Goal: Task Accomplishment & Management: Manage account settings

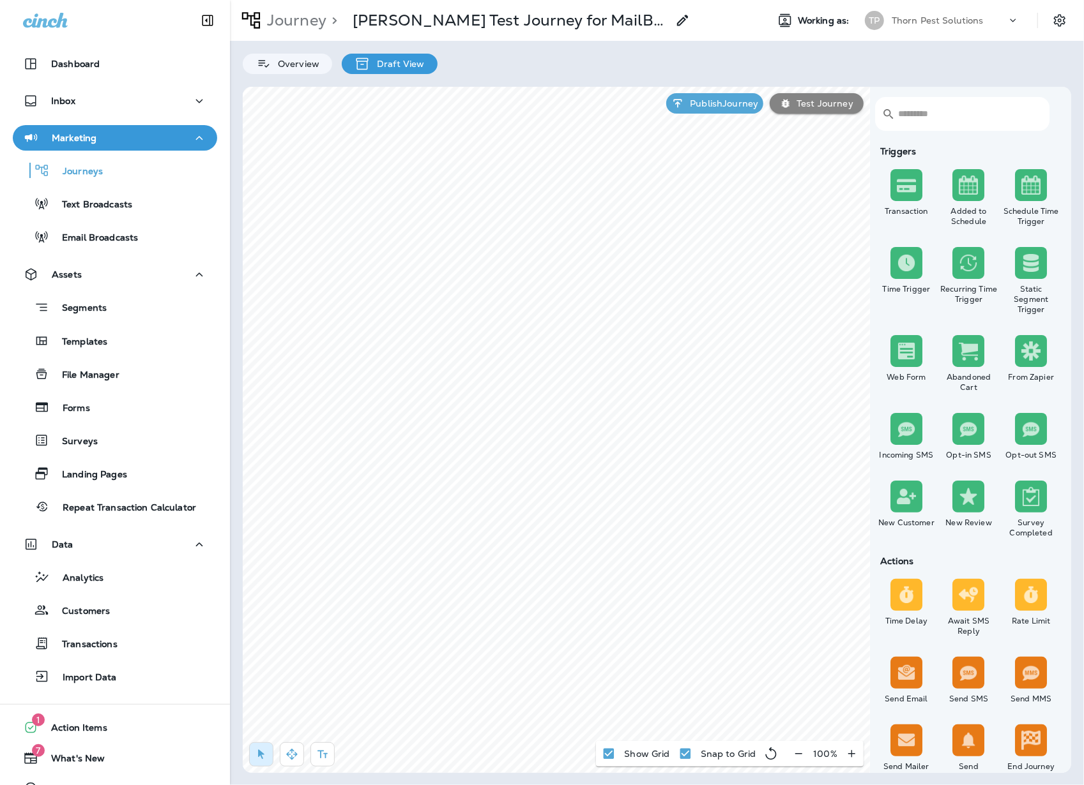
scroll to position [233, 0]
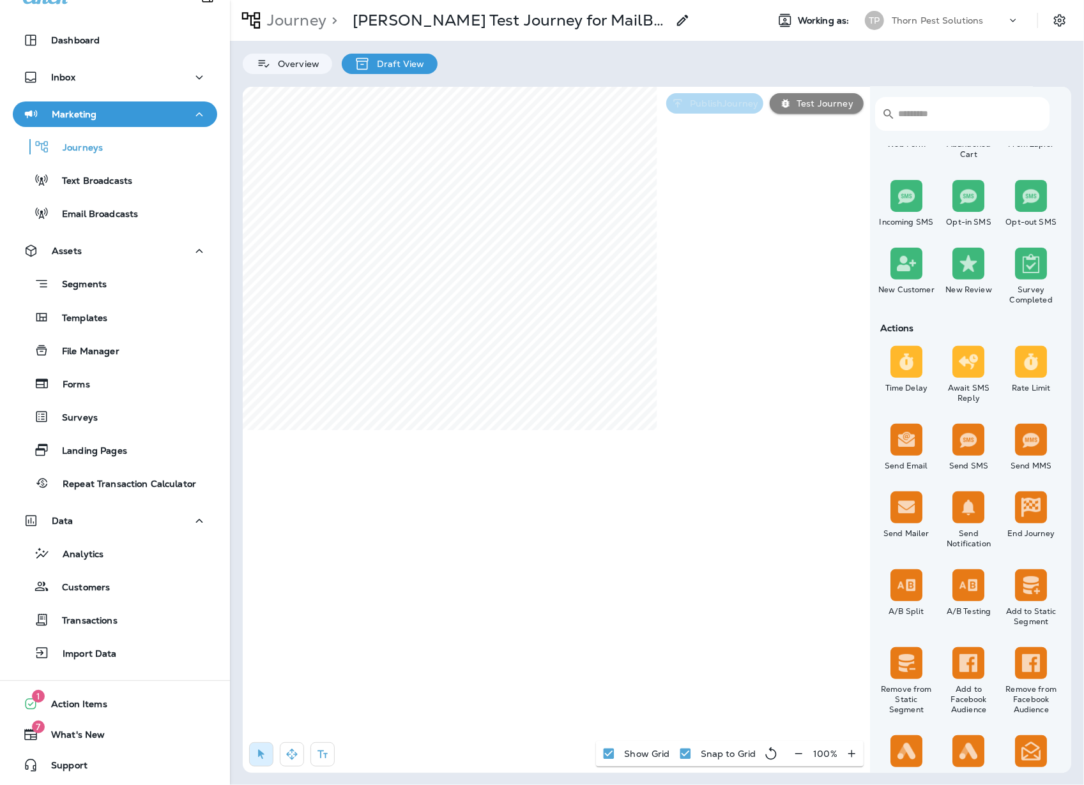
click at [713, 105] on p "Publish Journey" at bounding box center [721, 103] width 73 height 10
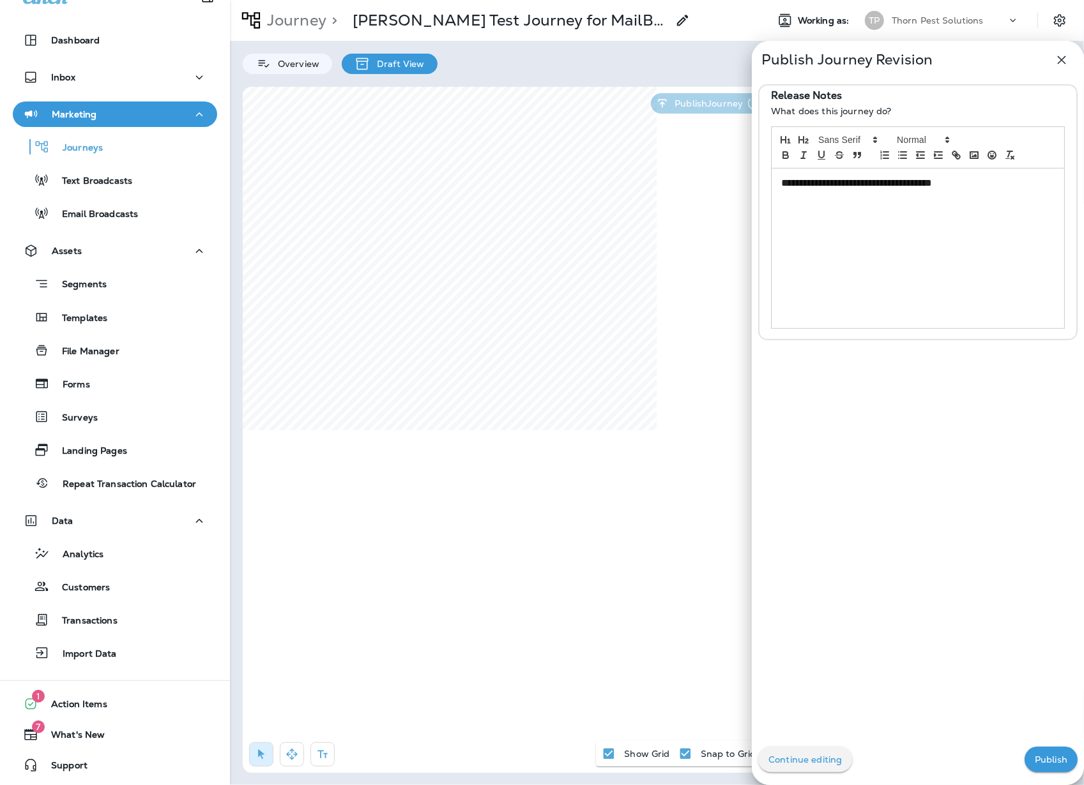
click at [886, 211] on div "**********" at bounding box center [917, 249] width 292 height 160
click at [1037, 761] on p "Publish" at bounding box center [1051, 760] width 33 height 10
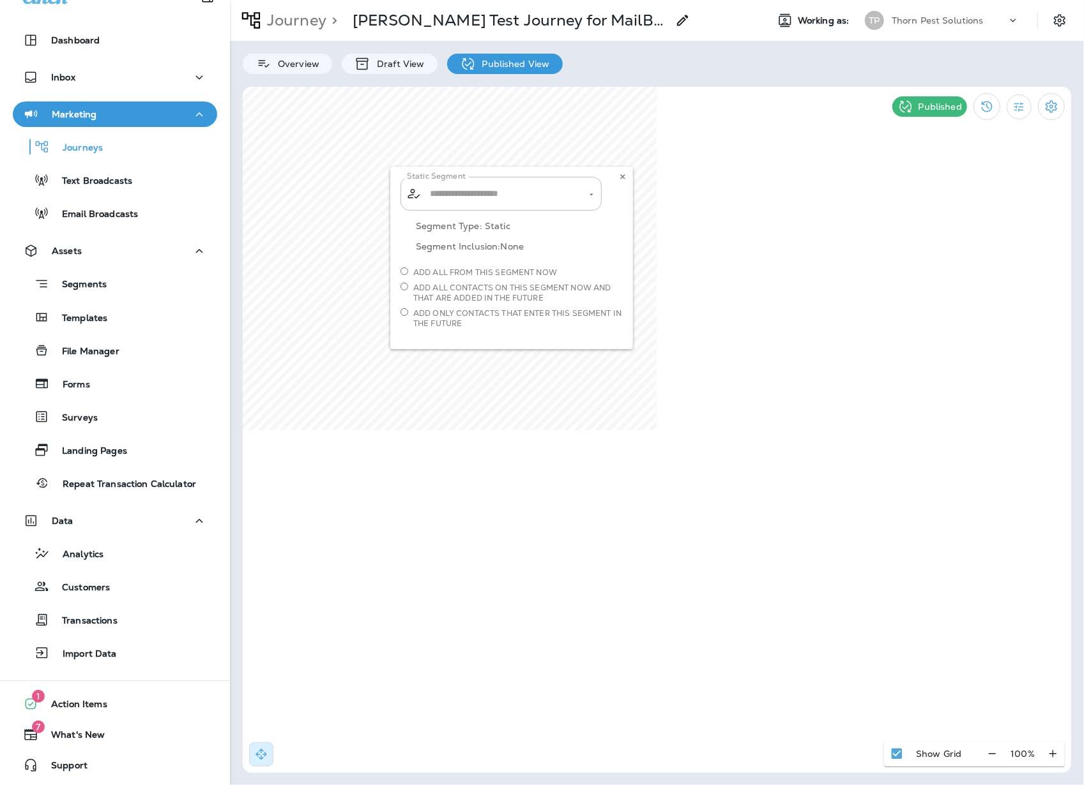
type input "**********"
click at [619, 177] on icon at bounding box center [623, 177] width 8 height 8
click at [585, 353] on div "Contact Group Atlas and [PERSON_NAME] [PERSON_NAME] Mac's [PERSON_NAME] Office …" at bounding box center [511, 343] width 243 height 66
drag, startPoint x: 485, startPoint y: 345, endPoint x: 601, endPoint y: 327, distance: 117.1
click at [485, 345] on div "Contact Group Atlas and [PERSON_NAME] [PERSON_NAME] Mac's [PERSON_NAME] Office …" at bounding box center [511, 343] width 243 height 66
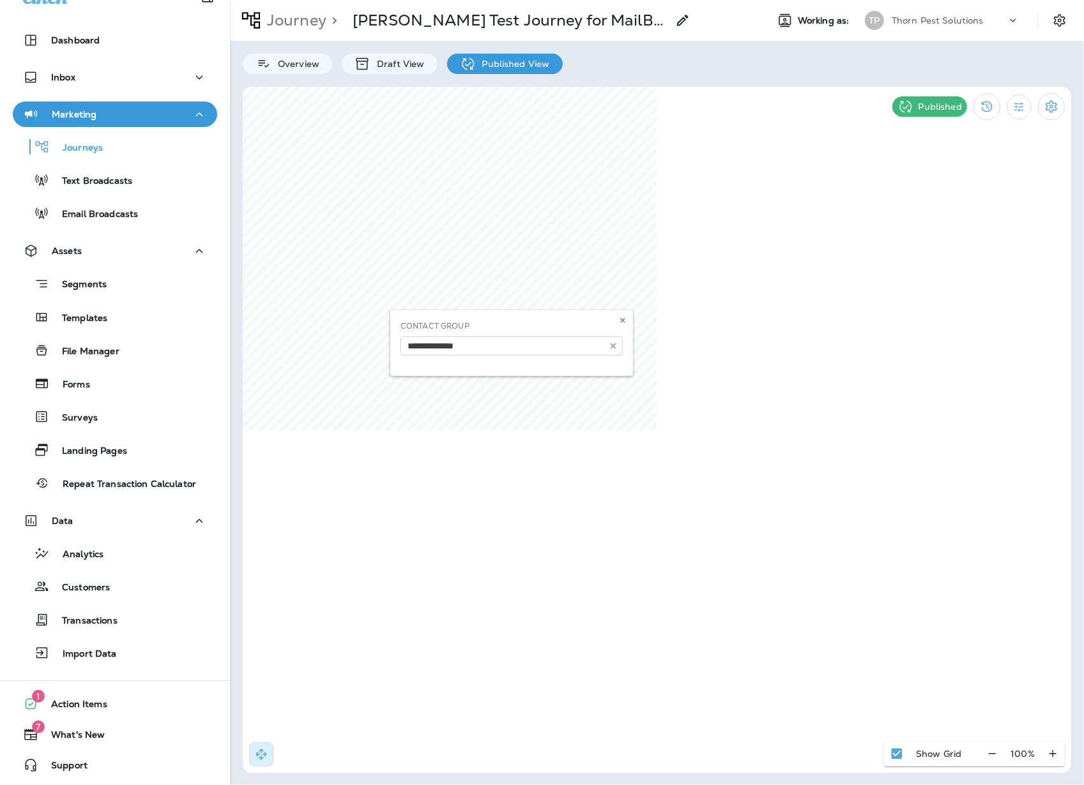
click at [941, 109] on p "Published" at bounding box center [939, 107] width 43 height 10
click at [1019, 101] on icon "Filter Statistics" at bounding box center [1018, 106] width 13 height 13
click at [1038, 101] on button "Settings" at bounding box center [1051, 106] width 27 height 27
click at [982, 171] on p "Pause Journey" at bounding box center [977, 176] width 73 height 10
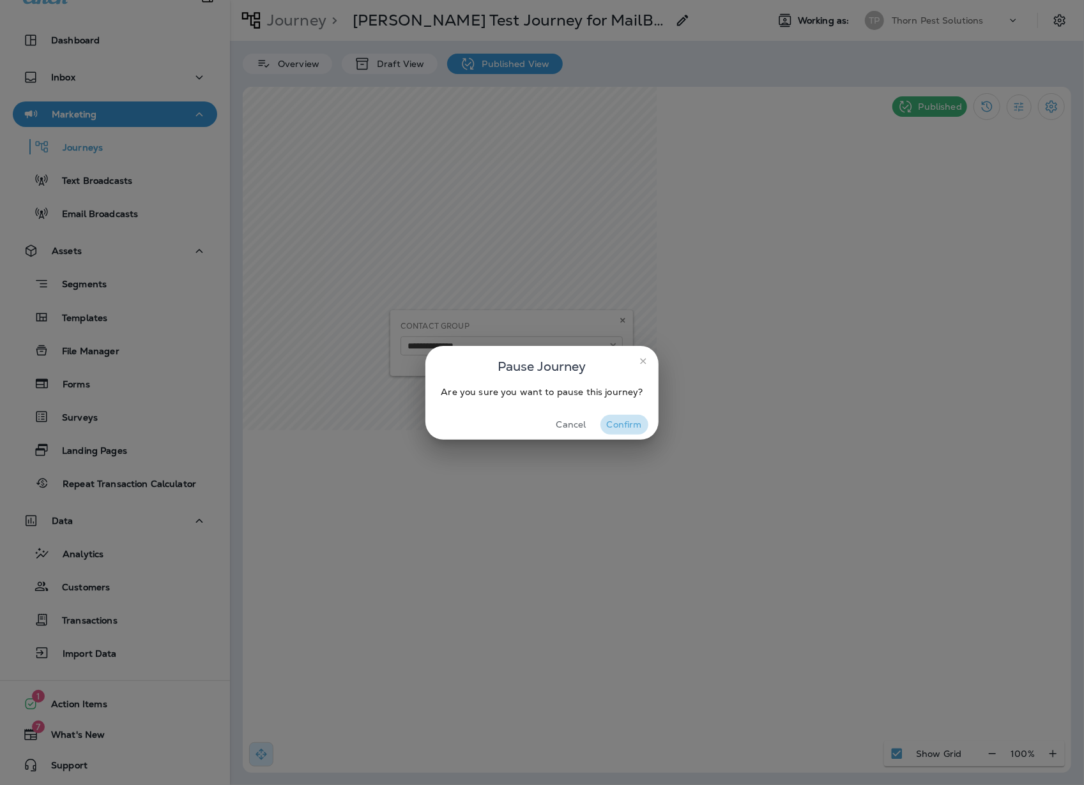
click at [622, 425] on button "Confirm" at bounding box center [624, 425] width 48 height 20
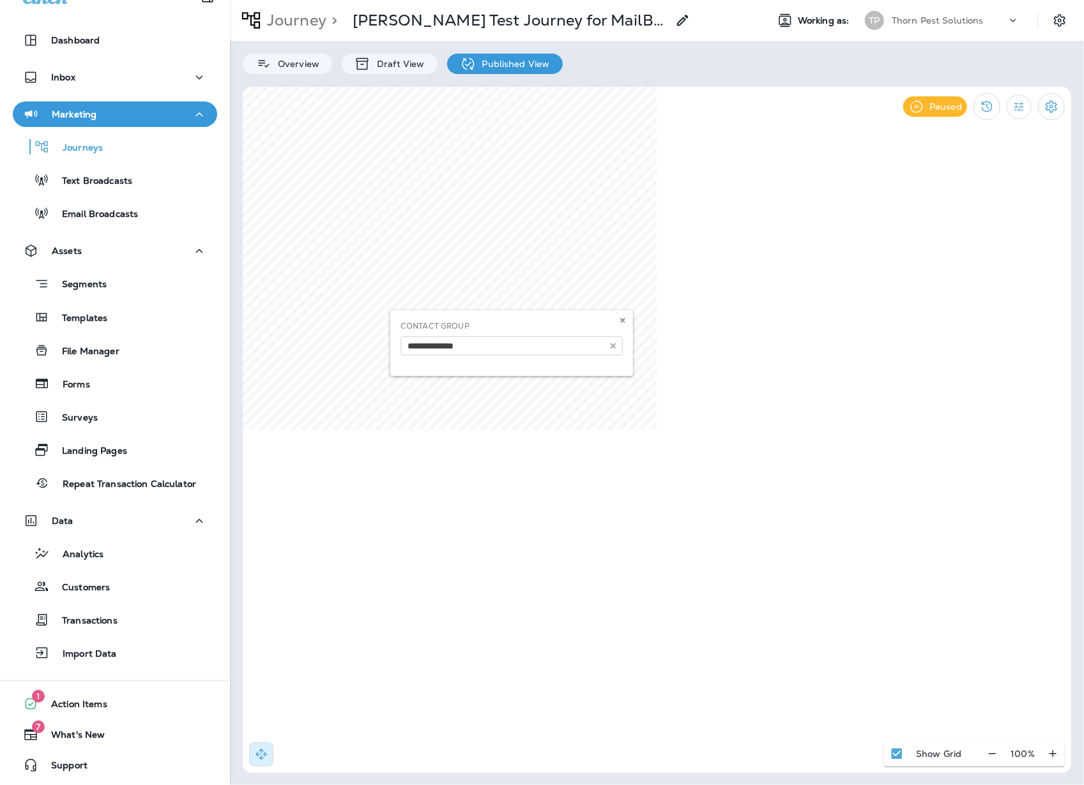
click at [609, 350] on div "Contact Group Atlas and [PERSON_NAME] [PERSON_NAME] Mac's [PERSON_NAME] Office …" at bounding box center [511, 343] width 243 height 66
click at [677, 15] on use at bounding box center [682, 20] width 11 height 11
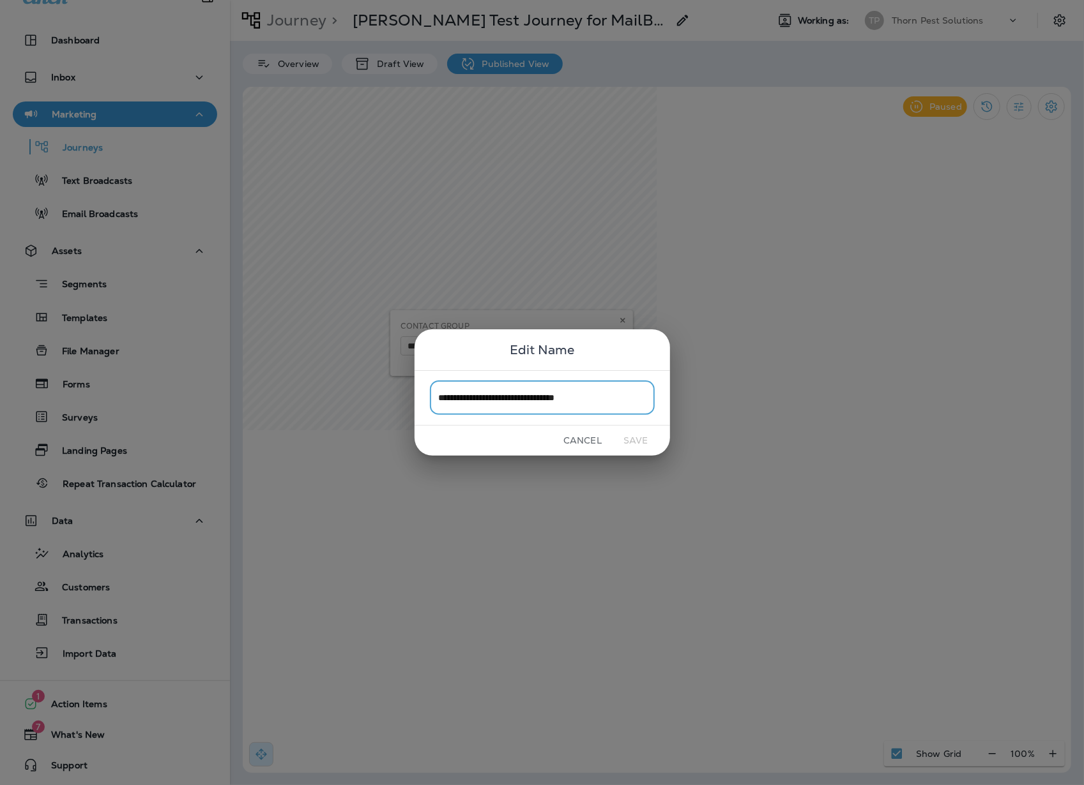
drag, startPoint x: 580, startPoint y: 434, endPoint x: 813, endPoint y: 307, distance: 264.9
click at [581, 434] on button "Cancel" at bounding box center [583, 441] width 48 height 20
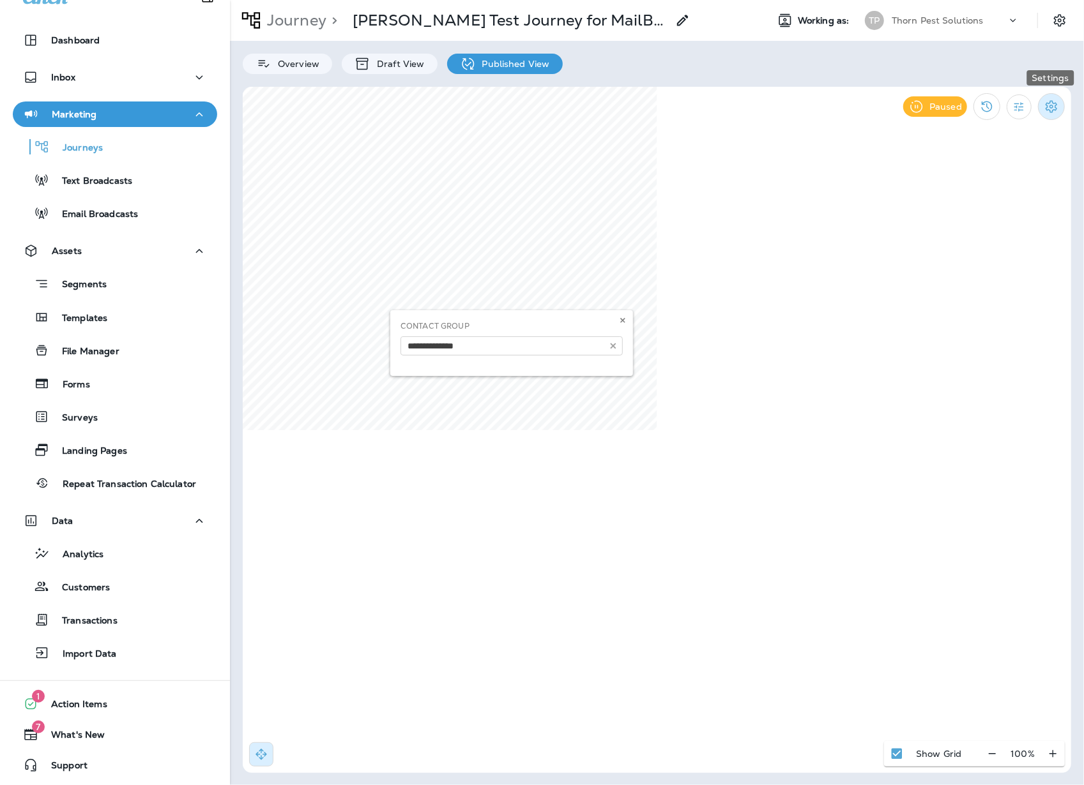
click at [1049, 107] on icon "Settings" at bounding box center [1050, 106] width 11 height 12
click at [872, 317] on div at bounding box center [542, 392] width 1084 height 785
drag, startPoint x: 567, startPoint y: 372, endPoint x: 603, endPoint y: 361, distance: 37.4
click at [570, 372] on div "Contact Group Atlas and [PERSON_NAME] [PERSON_NAME] Mac's [PERSON_NAME] Office …" at bounding box center [511, 343] width 243 height 66
click at [621, 321] on icon at bounding box center [623, 321] width 8 height 8
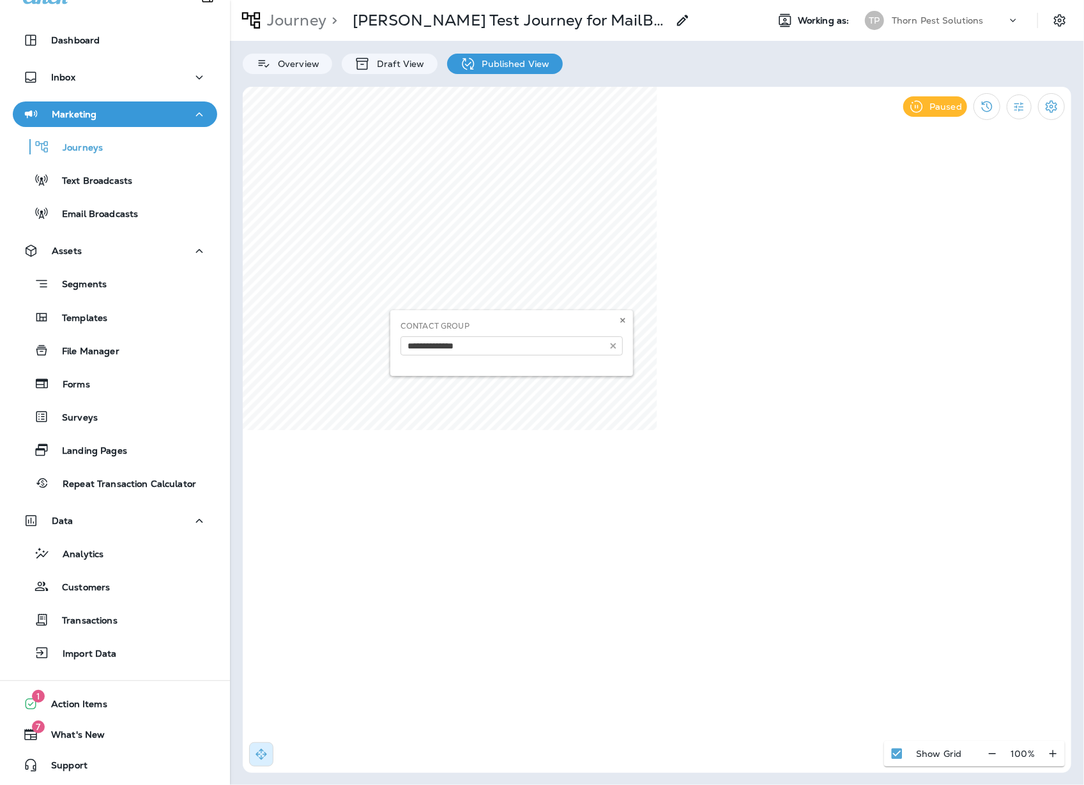
click at [558, 351] on div "Contact Group Atlas and [PERSON_NAME] [PERSON_NAME] Mac's [PERSON_NAME] Office …" at bounding box center [511, 343] width 243 height 66
drag, startPoint x: 450, startPoint y: 347, endPoint x: 559, endPoint y: 346, distance: 109.8
click at [450, 347] on div "Contact Group Atlas and [PERSON_NAME] [PERSON_NAME] Mac's [PERSON_NAME] Office …" at bounding box center [511, 343] width 243 height 66
click at [613, 350] on div "Contact Group Atlas and [PERSON_NAME] [PERSON_NAME] Mac's [PERSON_NAME] Office …" at bounding box center [511, 343] width 243 height 66
click at [621, 324] on icon at bounding box center [623, 321] width 8 height 8
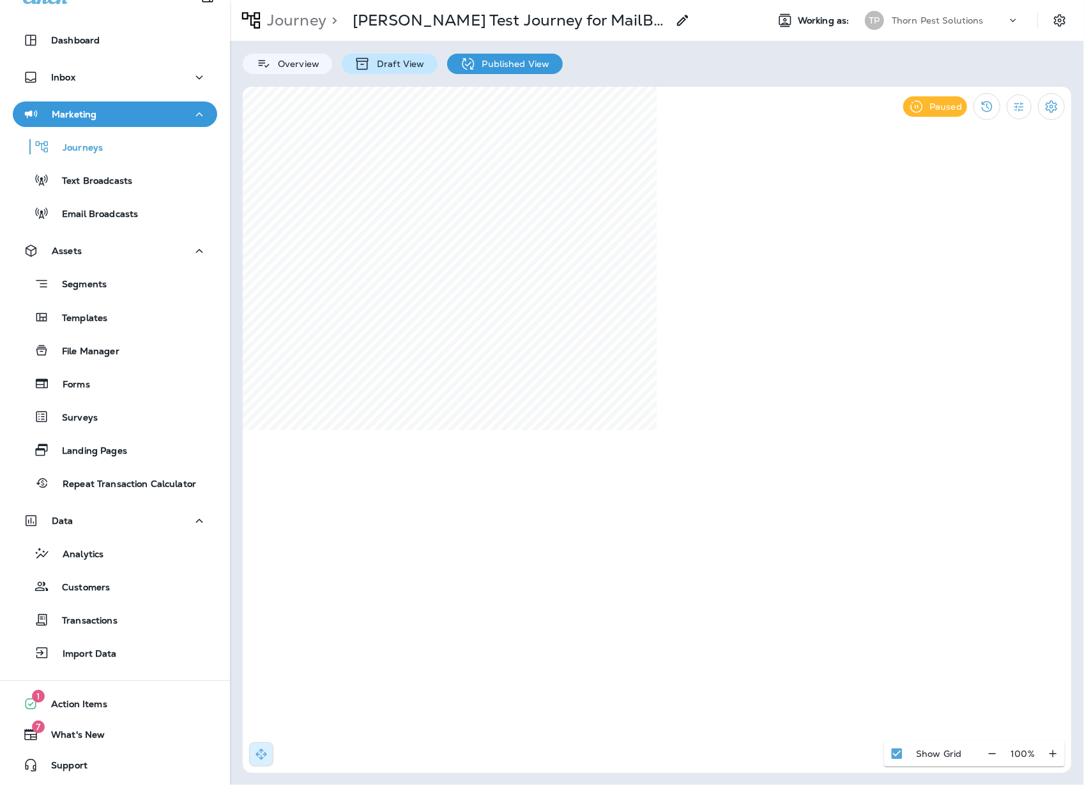
click at [414, 66] on p "Draft View" at bounding box center [397, 64] width 54 height 10
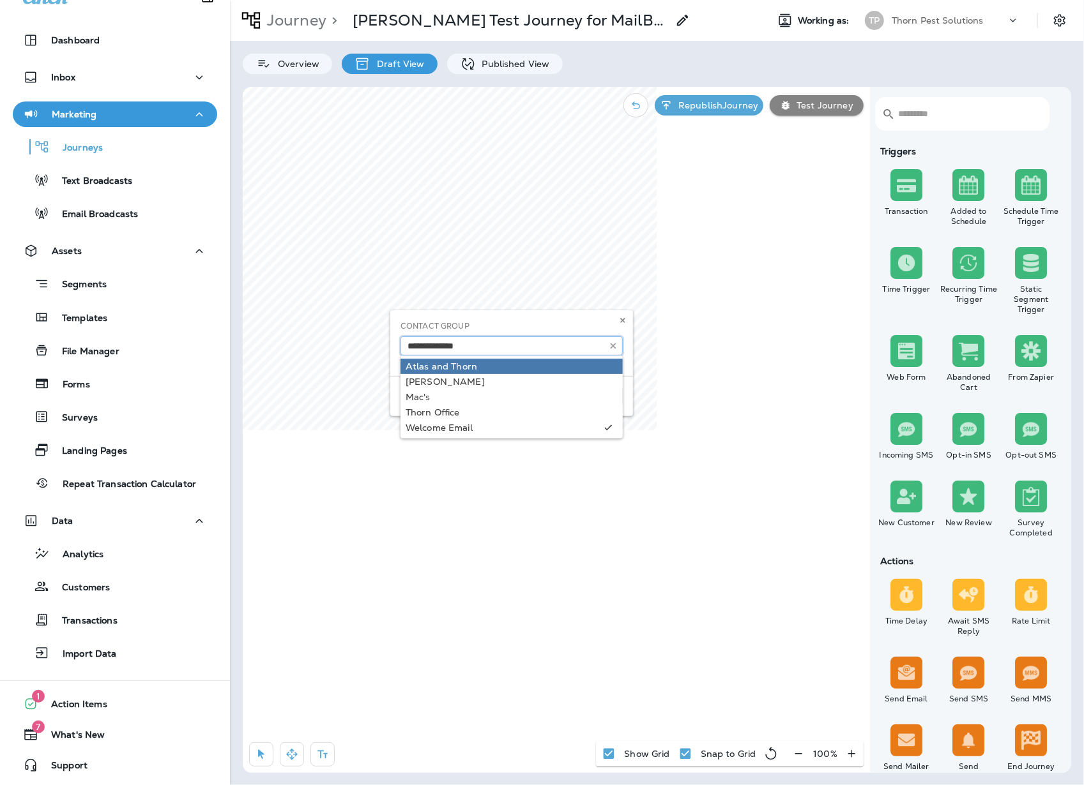
click at [554, 347] on input "text" at bounding box center [511, 346] width 222 height 19
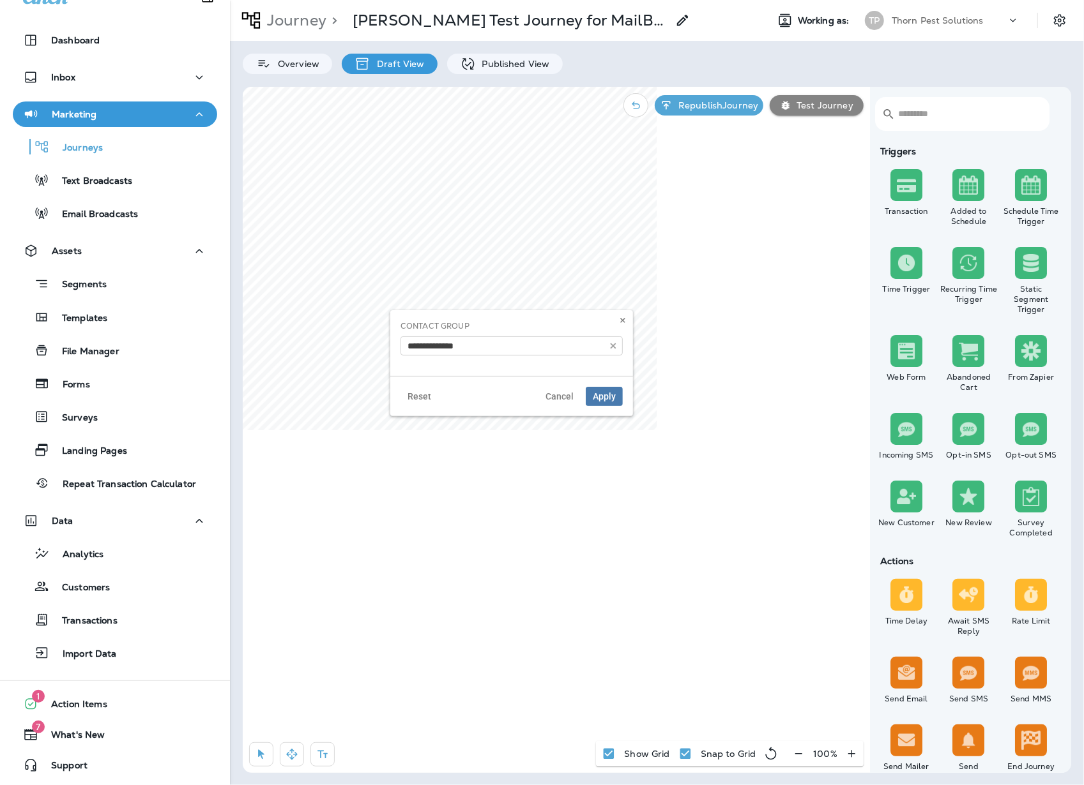
click at [556, 317] on div "Contact Group Atlas and [PERSON_NAME] [PERSON_NAME] Mac's [PERSON_NAME] Office …" at bounding box center [511, 343] width 243 height 66
click at [538, 346] on input "text" at bounding box center [511, 346] width 222 height 19
click at [609, 349] on icon at bounding box center [613, 346] width 9 height 9
click at [626, 324] on button at bounding box center [623, 321] width 14 height 14
click at [552, 353] on input "text" at bounding box center [511, 346] width 222 height 19
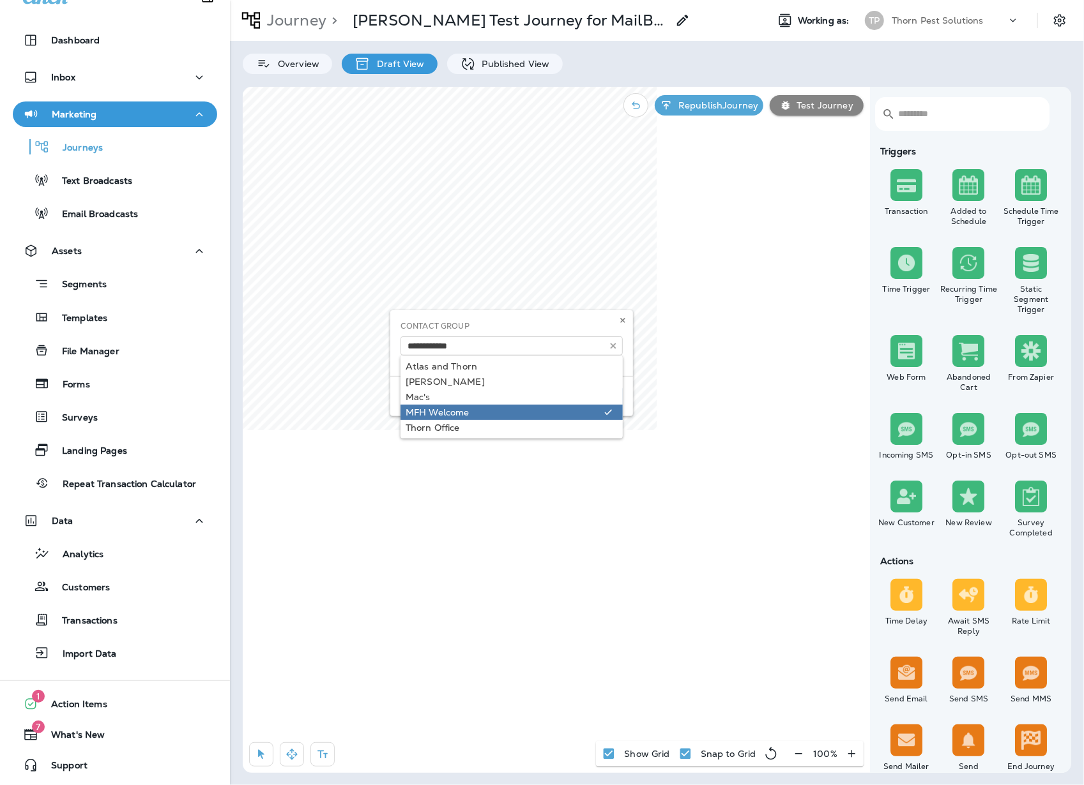
type input "**********"
click at [451, 416] on div "**********" at bounding box center [511, 363] width 243 height 106
click at [600, 401] on span "Apply" at bounding box center [604, 396] width 23 height 9
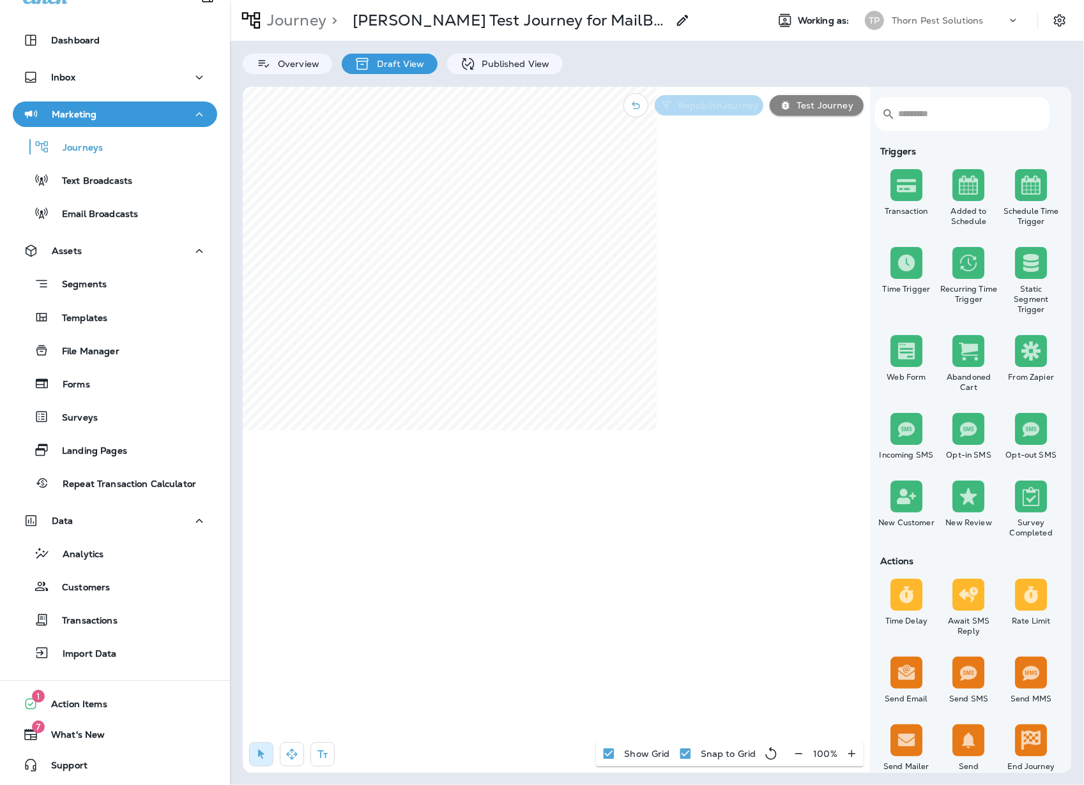
click at [745, 107] on p "Republish Journey" at bounding box center [715, 105] width 85 height 10
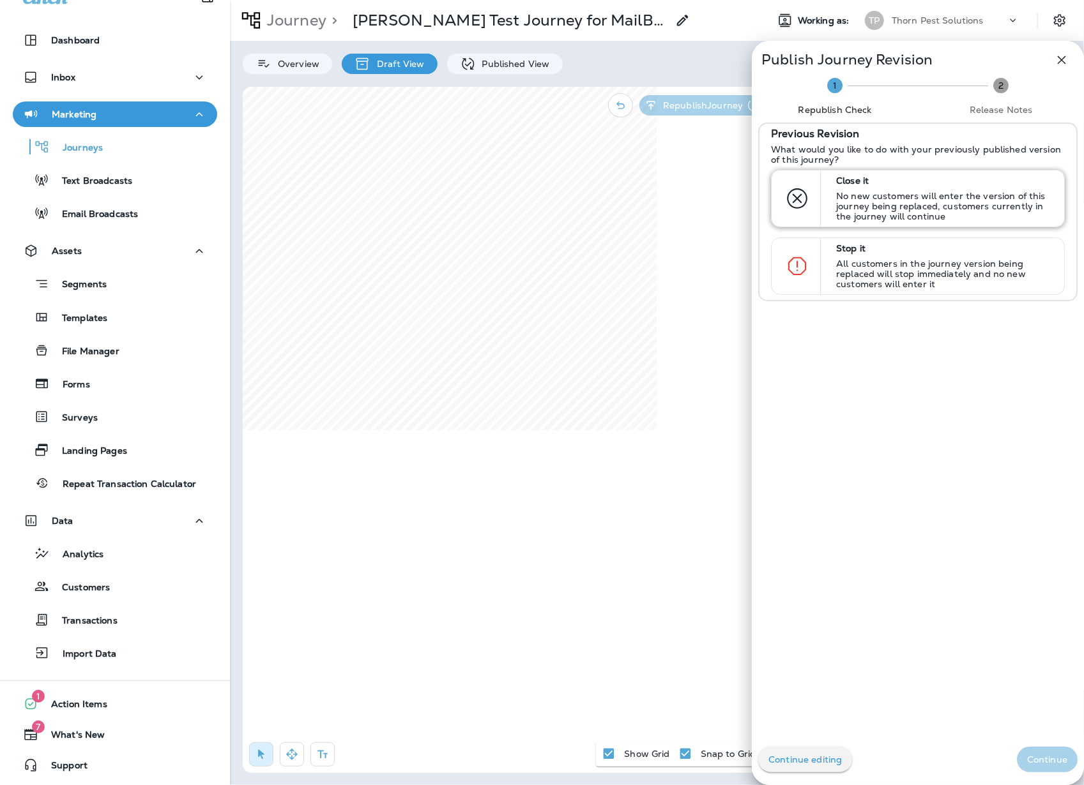
click at [954, 200] on p "No new customers will enter the version of this journey being replaced, custome…" at bounding box center [944, 206] width 216 height 31
click at [1051, 762] on p "Continue" at bounding box center [1047, 760] width 40 height 10
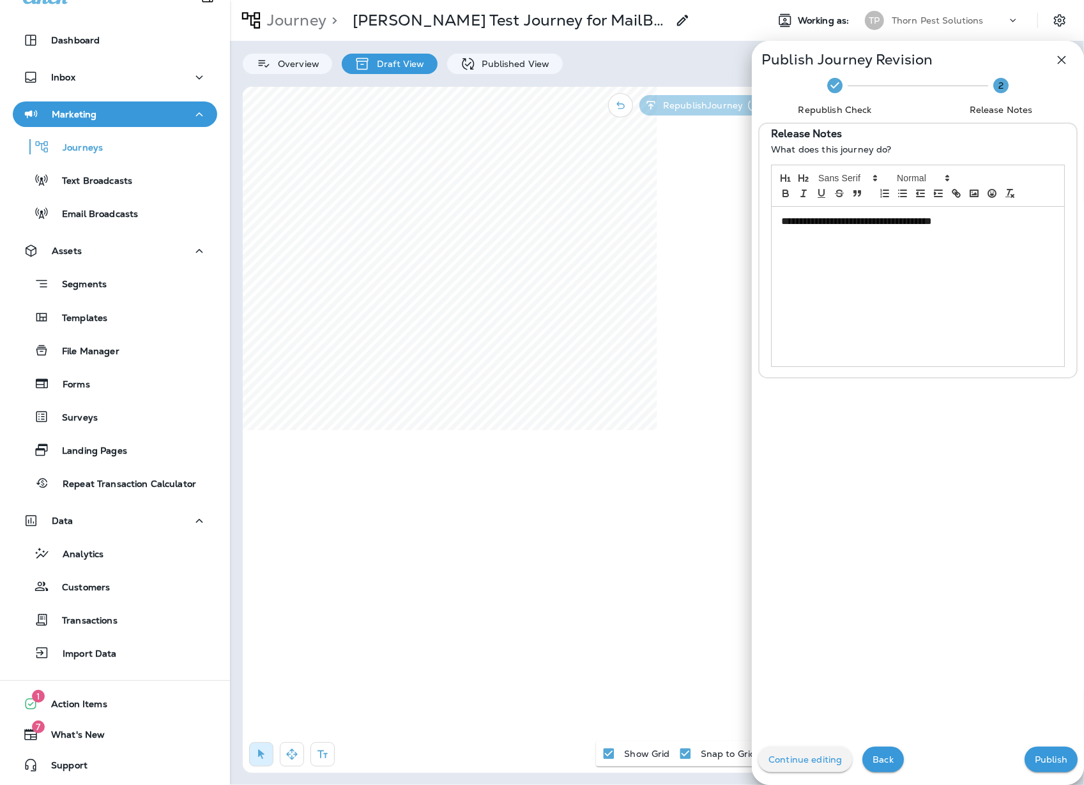
click at [1035, 761] on p "Publish" at bounding box center [1051, 760] width 33 height 10
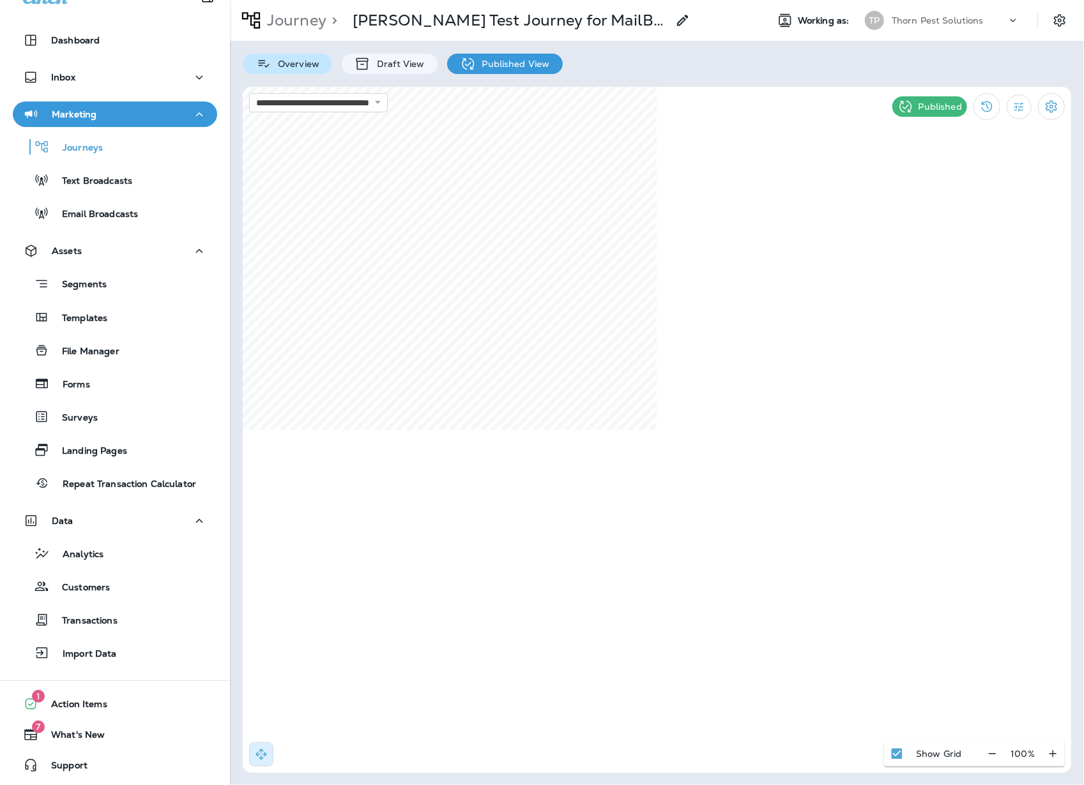
click at [298, 60] on p "Overview" at bounding box center [295, 64] width 48 height 10
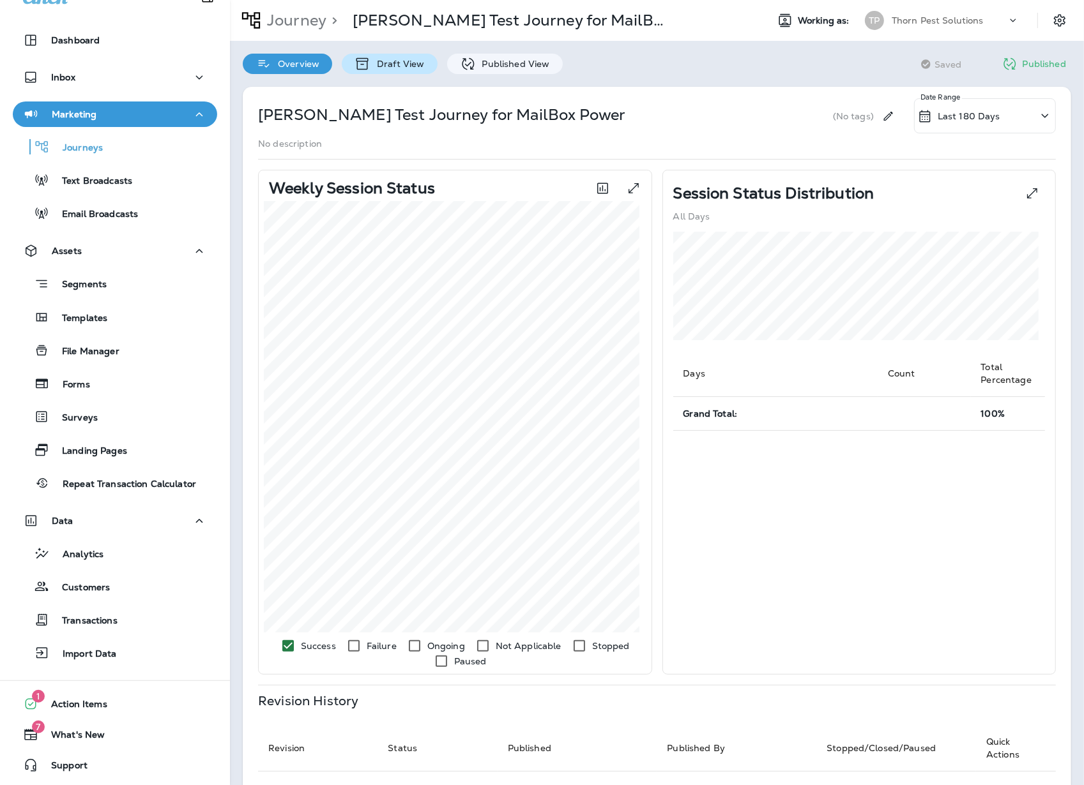
click at [393, 61] on p "Draft View" at bounding box center [397, 64] width 54 height 10
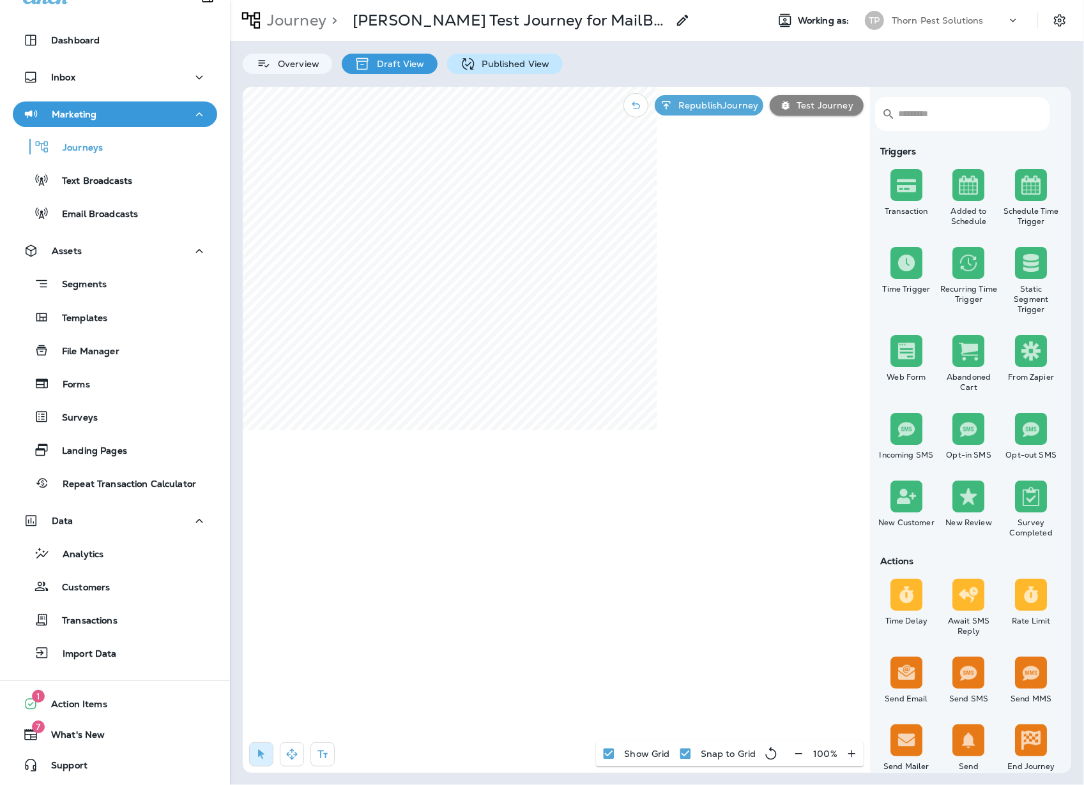
click at [496, 60] on p "Published View" at bounding box center [513, 64] width 74 height 10
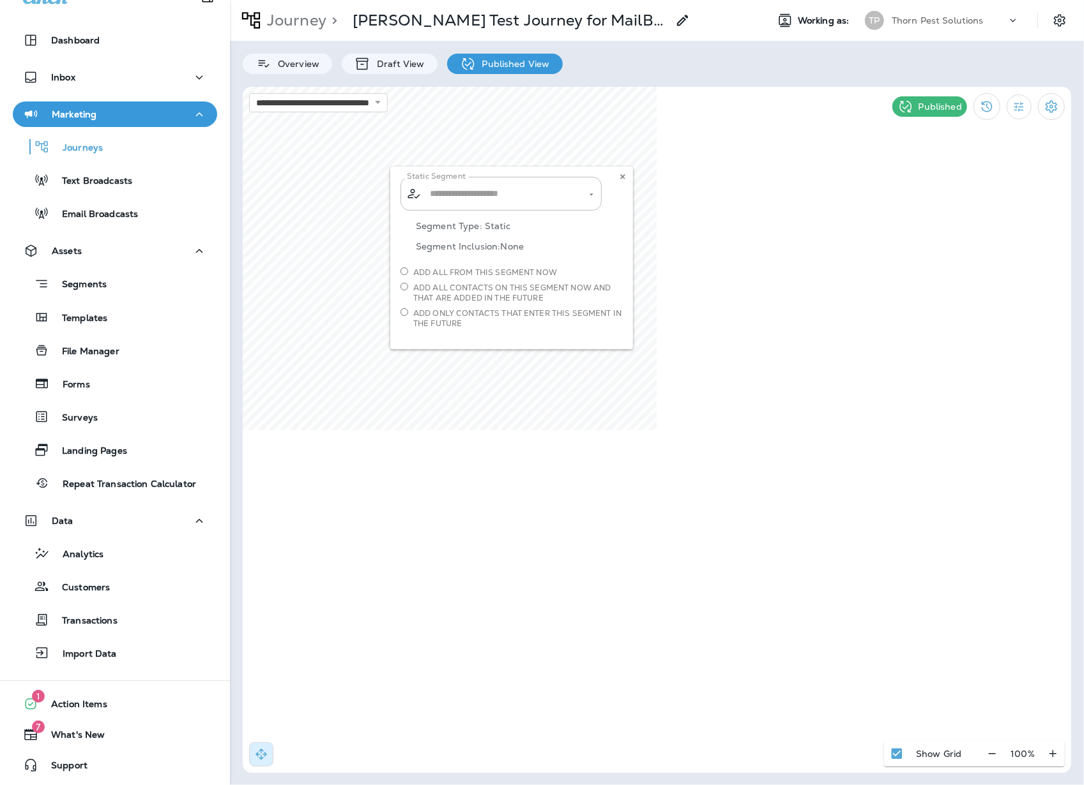
type input "**********"
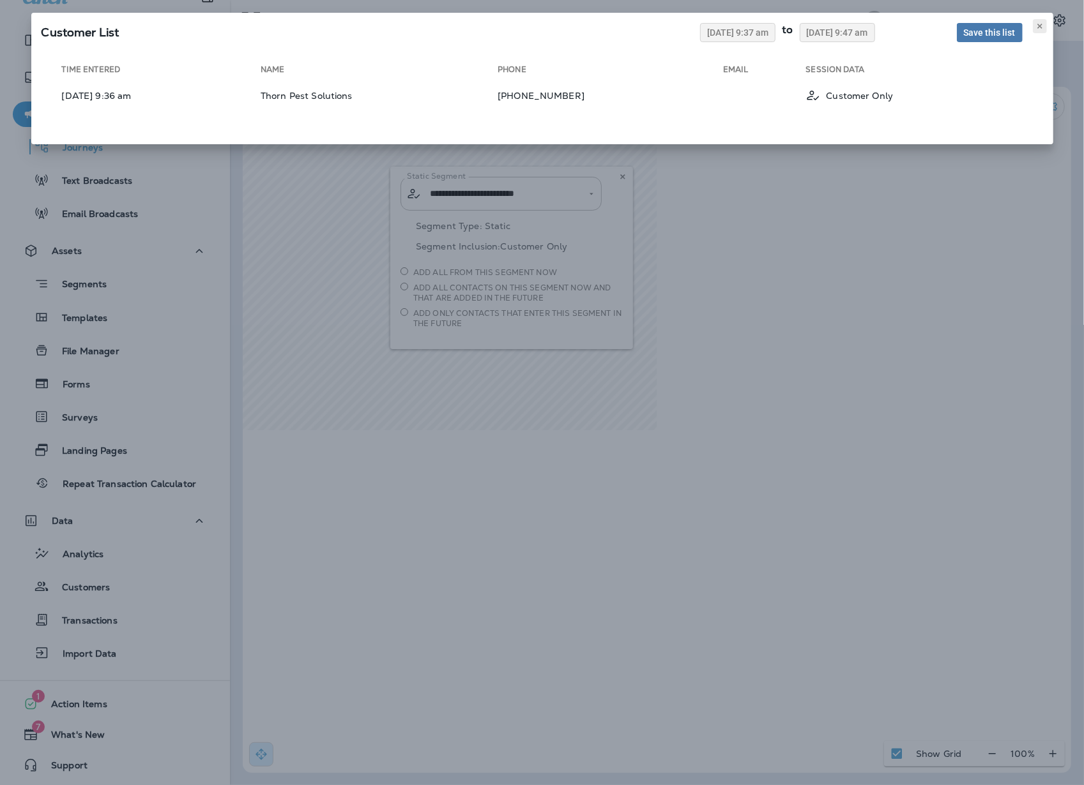
click at [1040, 29] on icon at bounding box center [1040, 26] width 8 height 8
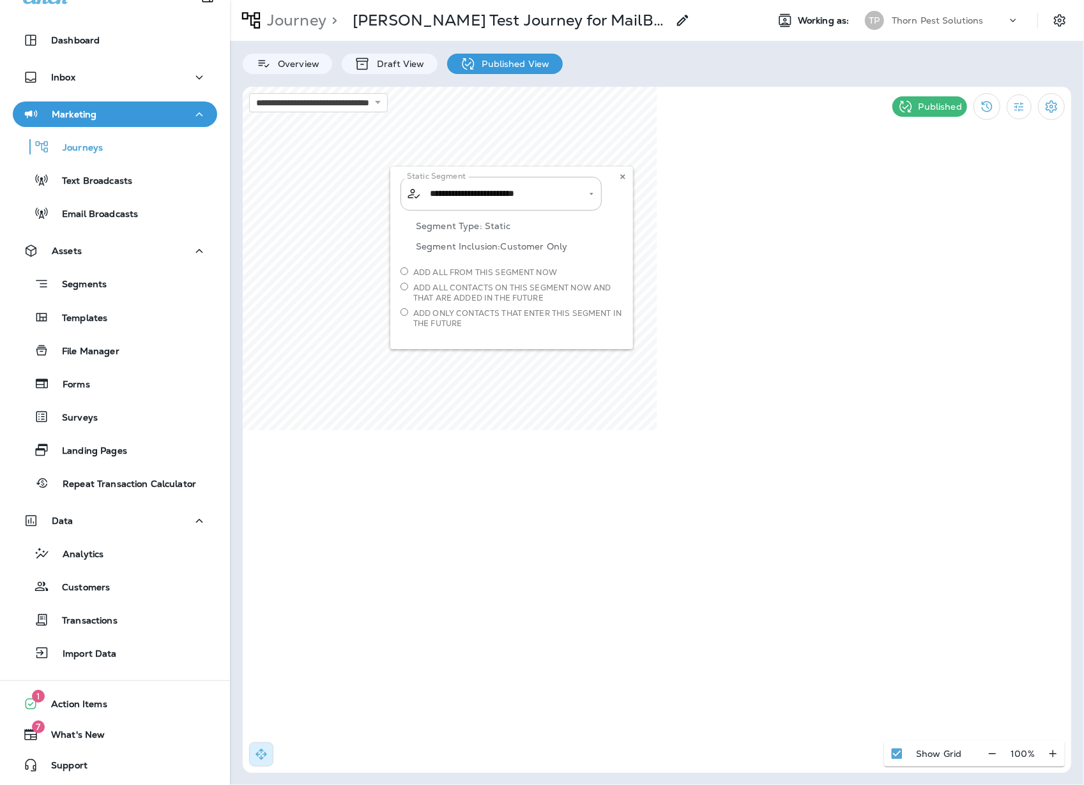
click at [499, 66] on p "Published View" at bounding box center [513, 64] width 74 height 10
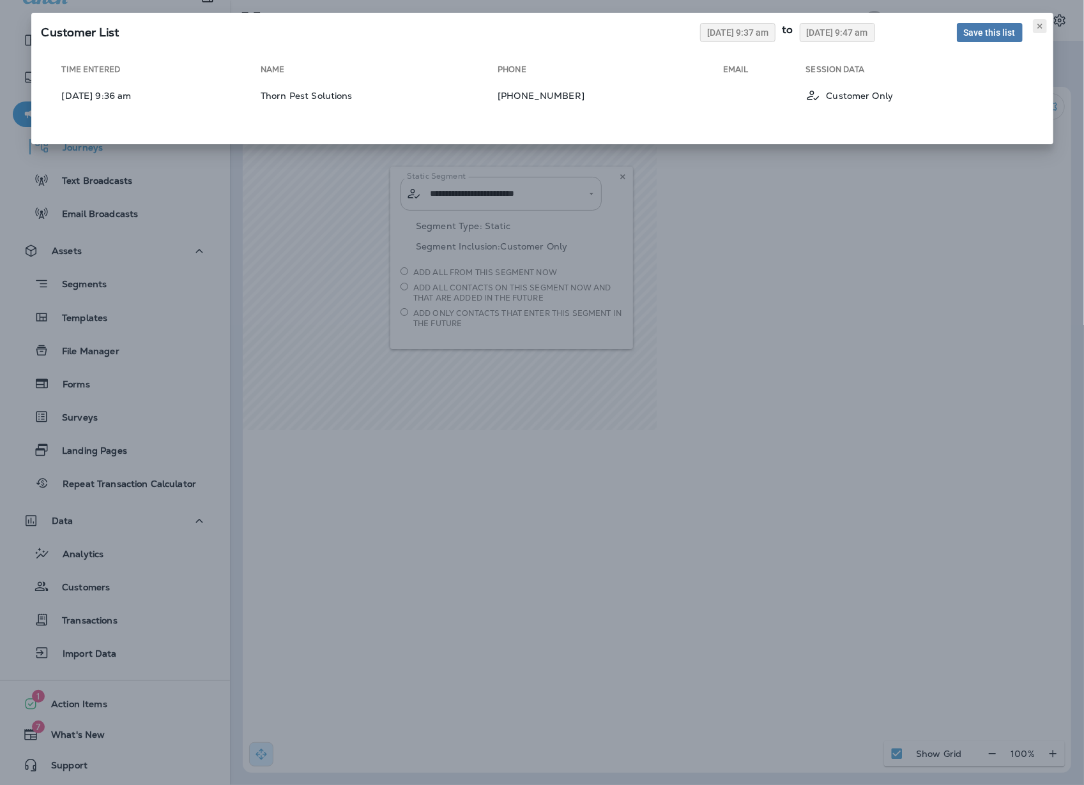
click at [1037, 29] on use at bounding box center [1039, 26] width 4 height 5
click at [1045, 29] on div "Customer List [DATE] 9:37 am to [DATE] 9:47 am Save this list" at bounding box center [542, 31] width 1022 height 36
click at [1038, 29] on use at bounding box center [1039, 26] width 4 height 5
click at [1033, 29] on button at bounding box center [1040, 26] width 14 height 14
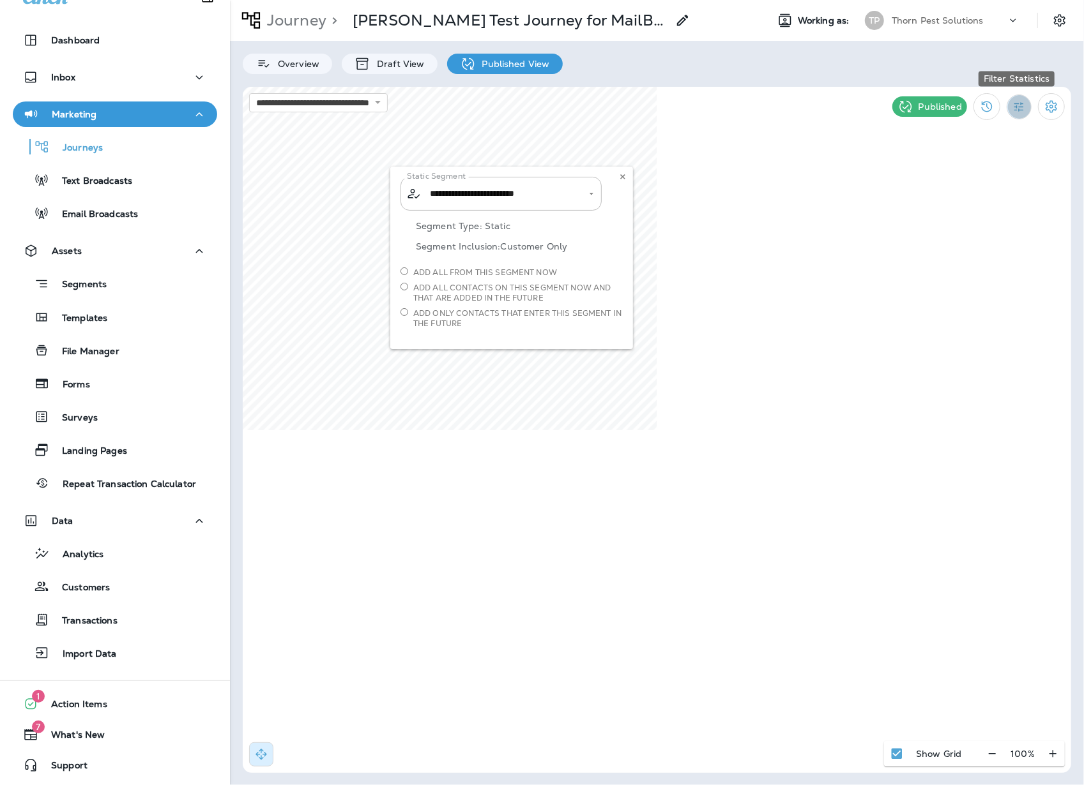
click at [1008, 107] on button "Filter Statistics" at bounding box center [1018, 107] width 25 height 25
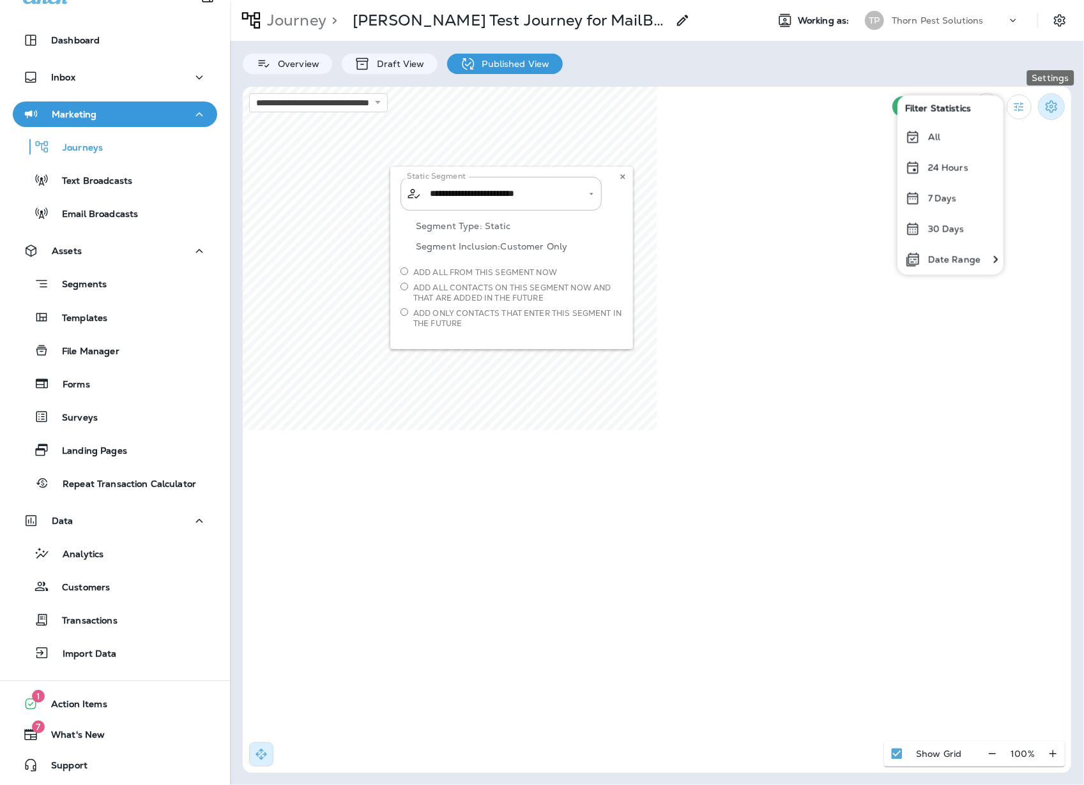
click at [1048, 110] on icon "Settings" at bounding box center [1050, 106] width 15 height 15
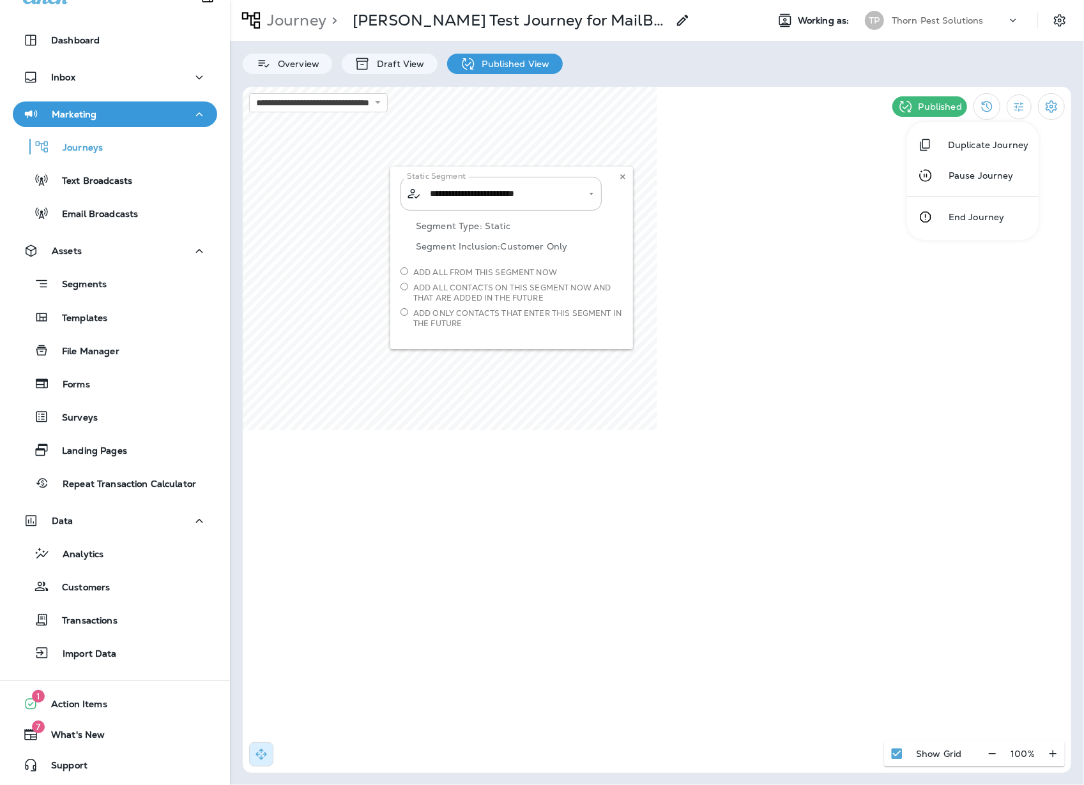
click at [312, 63] on div at bounding box center [542, 392] width 1084 height 785
click at [303, 62] on p "Overview" at bounding box center [295, 64] width 48 height 10
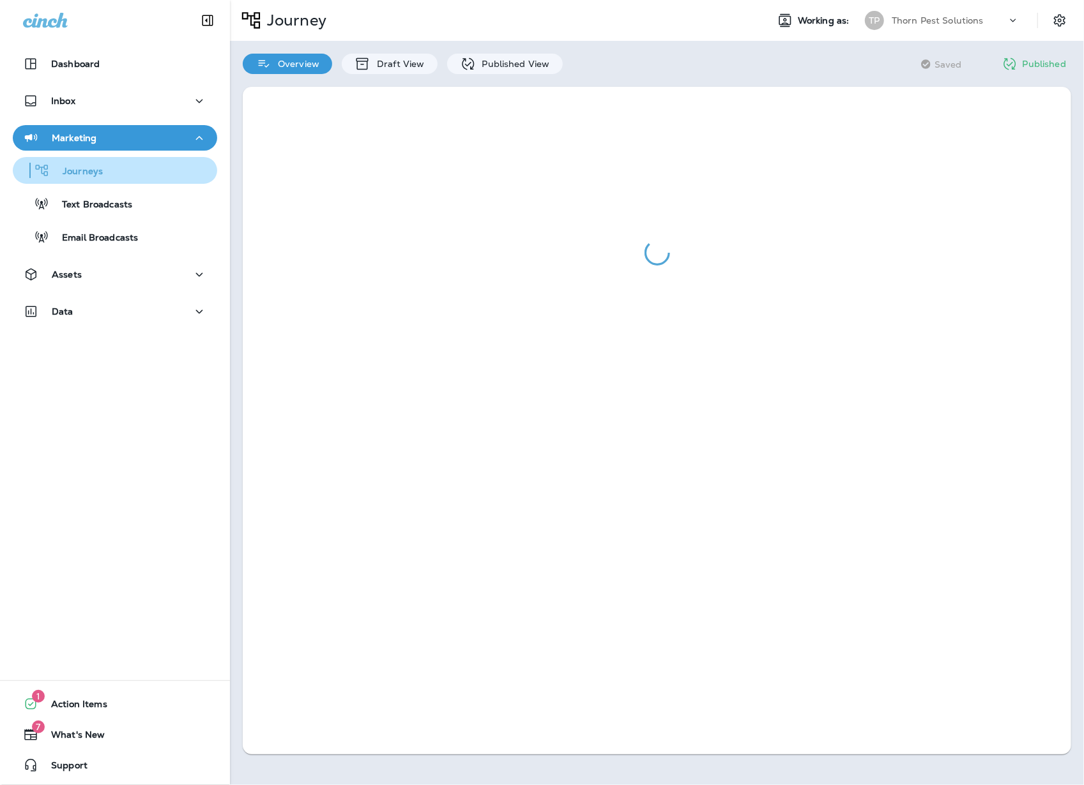
click at [75, 180] on button "Journeys" at bounding box center [115, 170] width 204 height 27
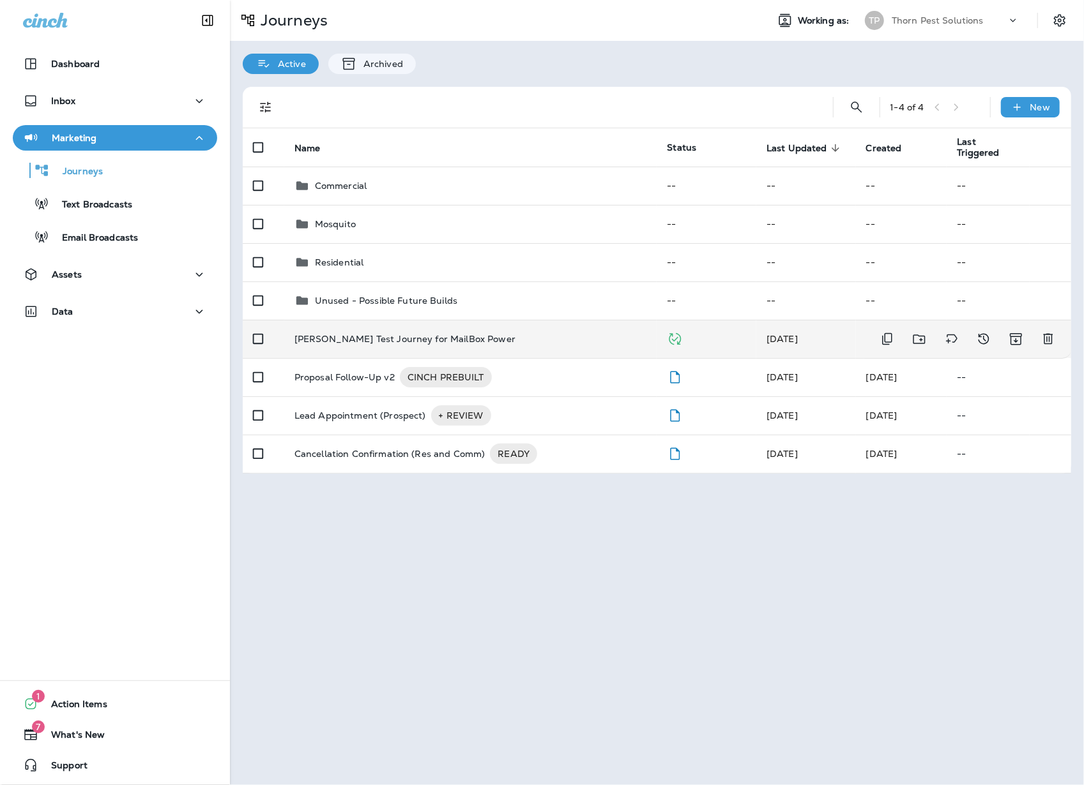
click at [359, 334] on p "[PERSON_NAME] Test Journey for MailBox Power" at bounding box center [404, 339] width 221 height 10
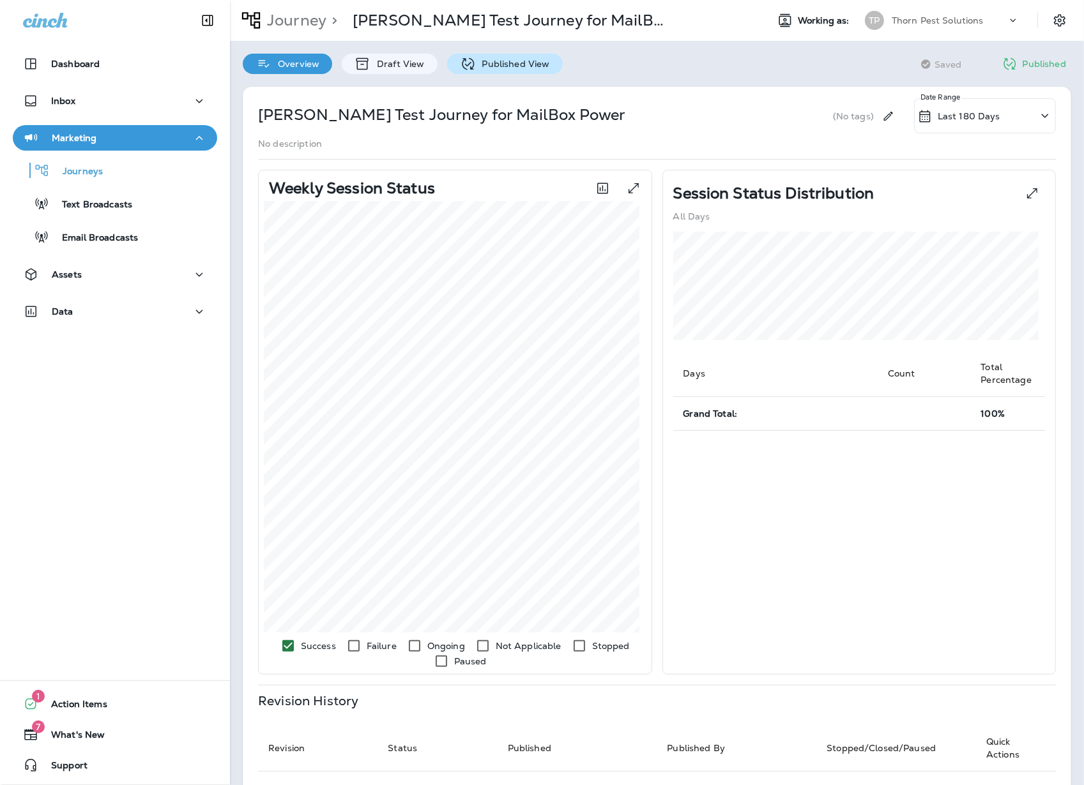
click at [492, 60] on p "Published View" at bounding box center [513, 64] width 74 height 10
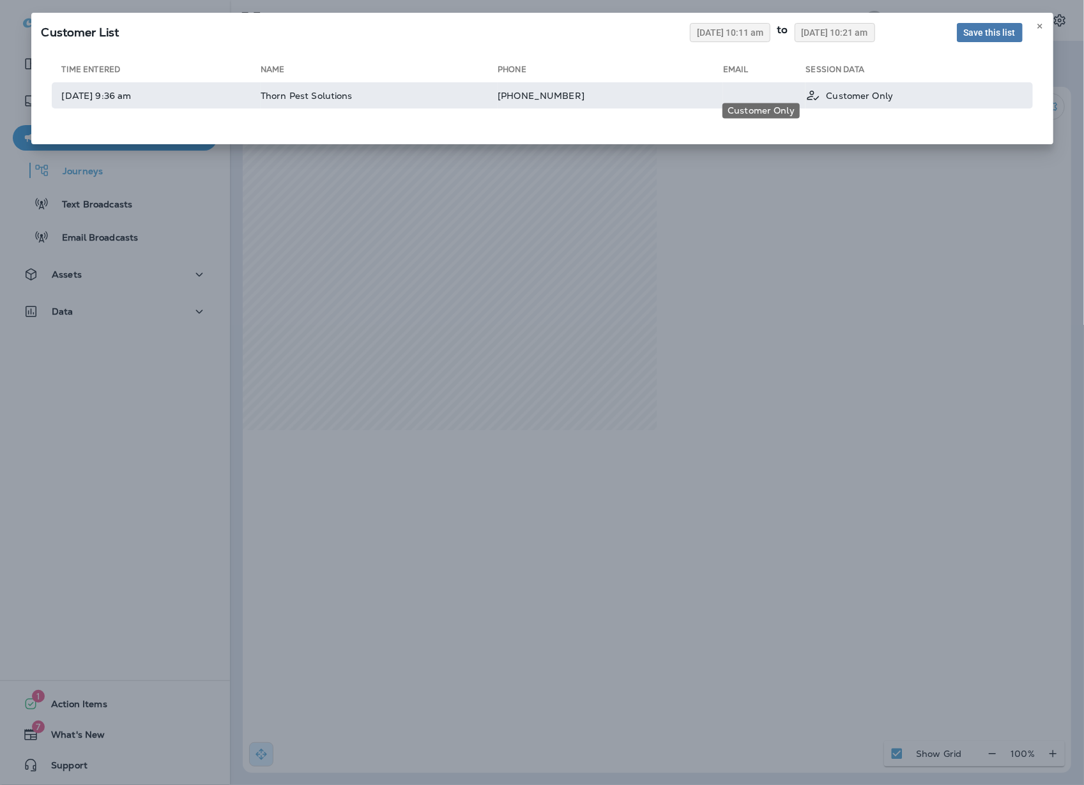
click at [884, 103] on div "Customer Only" at bounding box center [859, 95] width 67 height 16
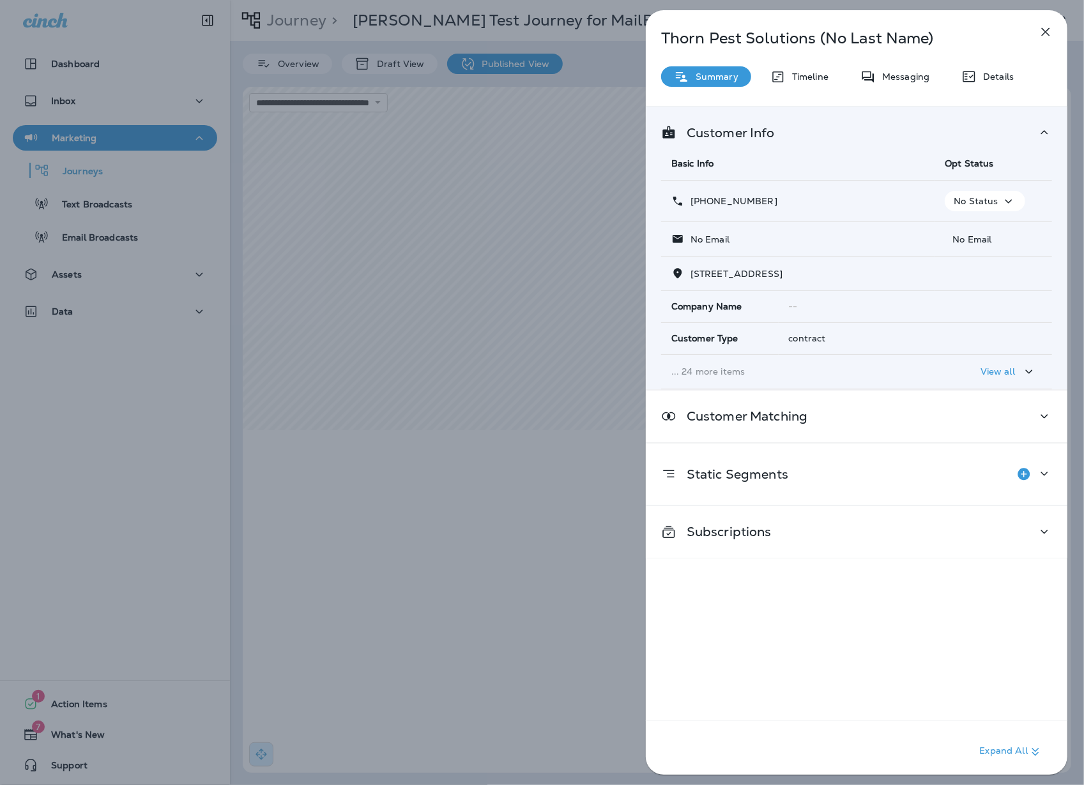
click at [1045, 34] on icon "button" at bounding box center [1045, 31] width 15 height 15
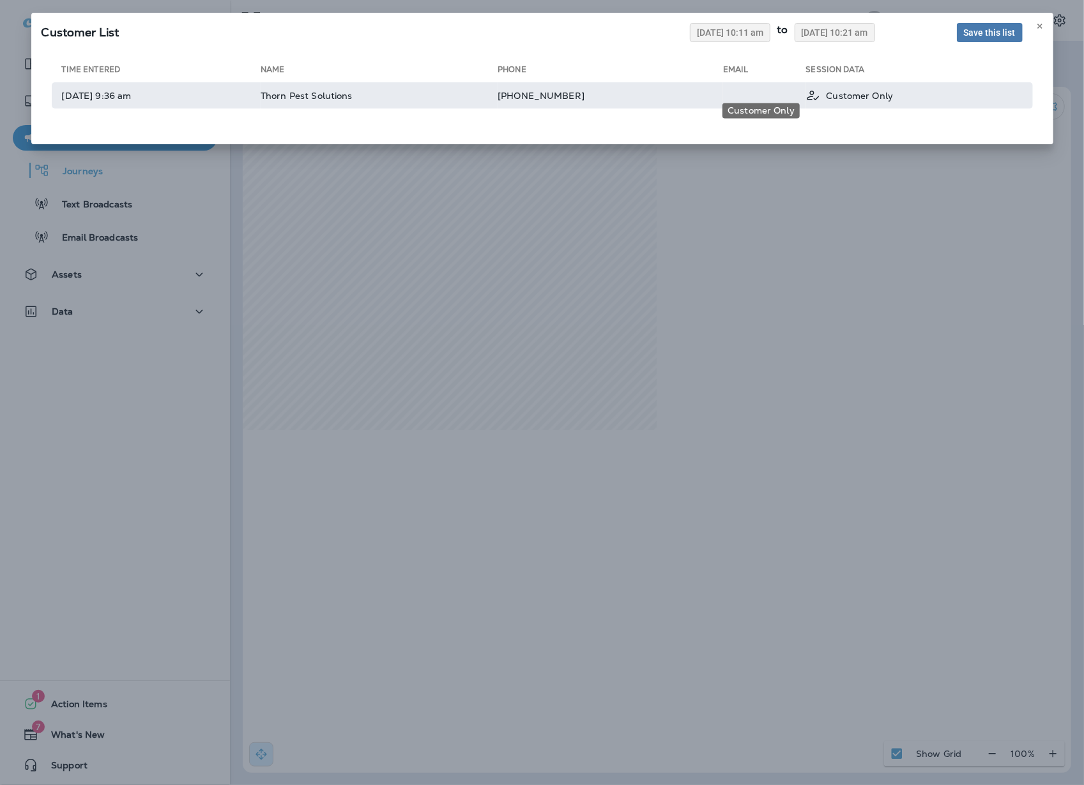
click at [925, 103] on div "Customer Only" at bounding box center [913, 95] width 216 height 16
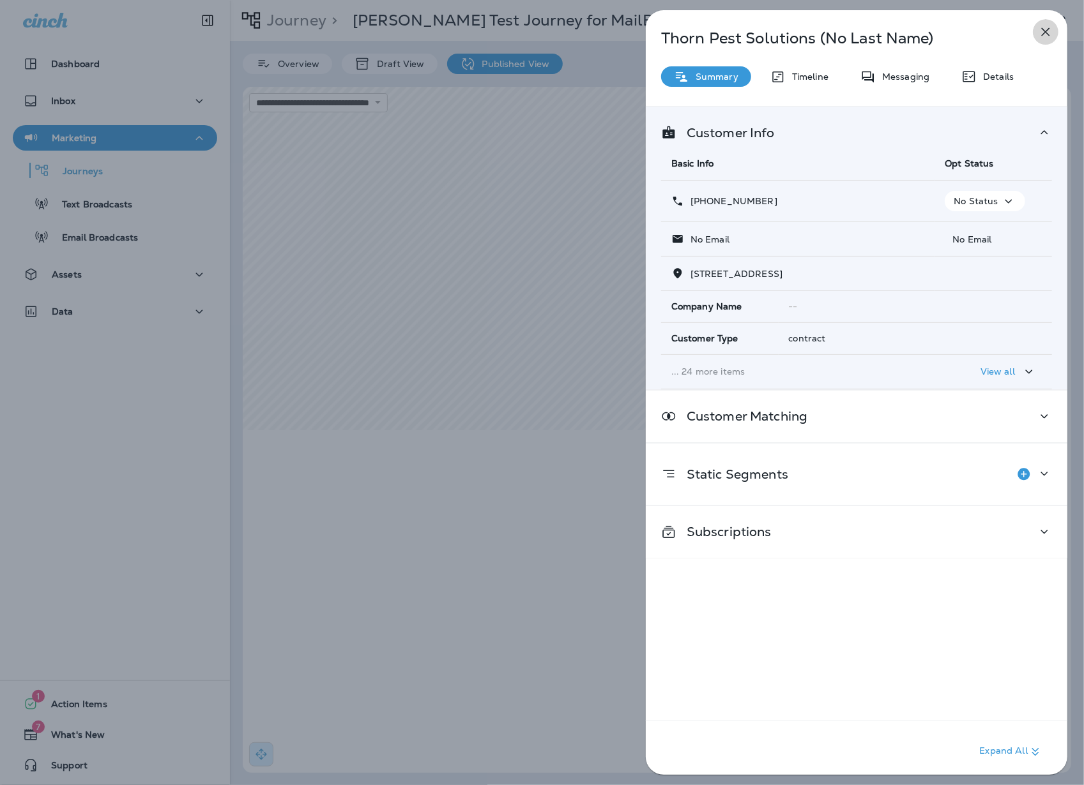
click at [1051, 36] on button "button" at bounding box center [1046, 32] width 26 height 26
